Goal: Transaction & Acquisition: Purchase product/service

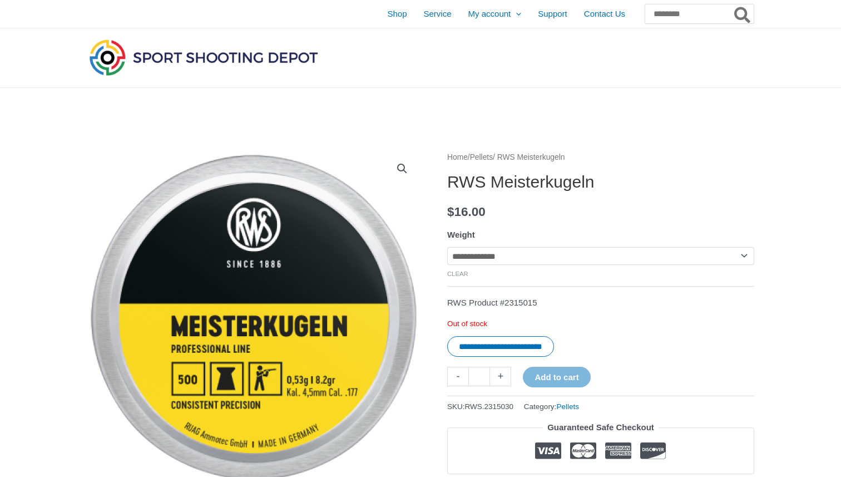
click at [504, 263] on select "**********" at bounding box center [600, 256] width 307 height 18
select select "**********"
click at [447, 247] on select "**********" at bounding box center [600, 256] width 307 height 18
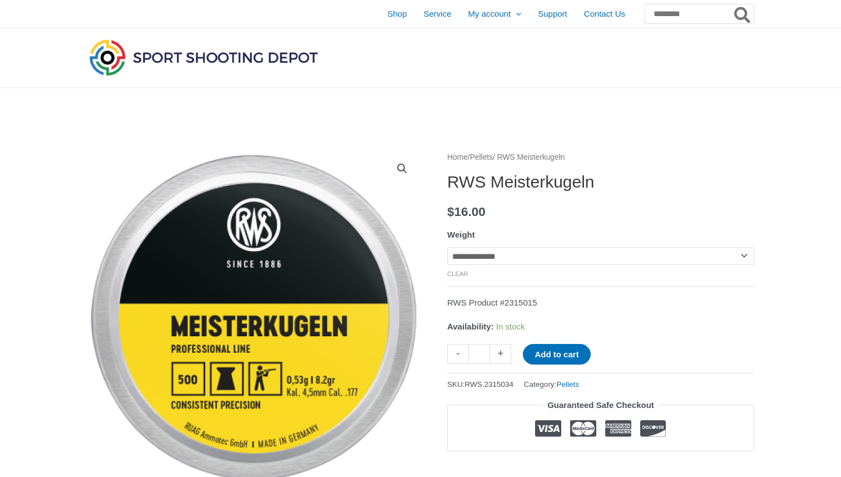
click at [651, 211] on p "$ 16.00" at bounding box center [600, 211] width 307 height 23
